Goal: Information Seeking & Learning: Find specific fact

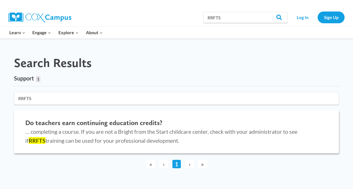
click at [108, 119] on div "Do teachers earn continuing education credits? … completing a course. If you ar…" at bounding box center [177, 132] width 314 height 32
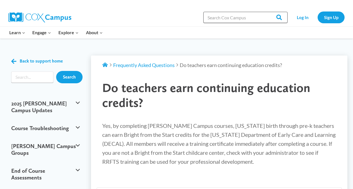
click at [247, 18] on input "Search in [URL][DOMAIN_NAME]" at bounding box center [245, 17] width 84 height 11
